Goal: Task Accomplishment & Management: Use online tool/utility

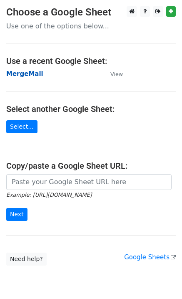
click at [33, 78] on strong "MergeMail" at bounding box center [24, 74] width 37 height 8
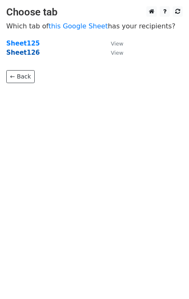
click at [29, 55] on strong "Sheet126" at bounding box center [22, 53] width 33 height 8
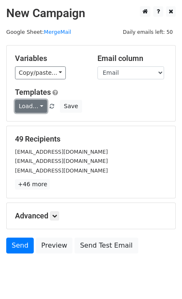
click at [33, 109] on link "Load..." at bounding box center [31, 106] width 32 height 13
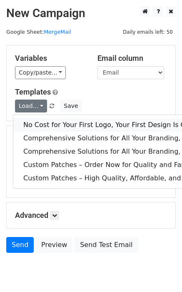
click at [50, 123] on link "No Cost for Your First Logo, Your First Design Is On Us!" at bounding box center [170, 124] width 314 height 13
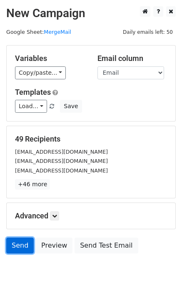
click at [11, 245] on link "Send" at bounding box center [20, 245] width 28 height 16
